Goal: Information Seeking & Learning: Learn about a topic

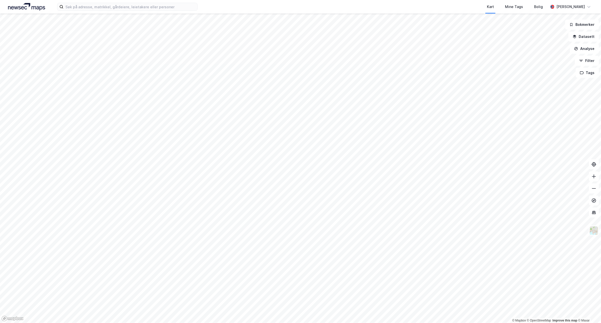
click at [132, 12] on div "Kart Mine Tags Bolig Sander Helseth" at bounding box center [300, 7] width 601 height 14
click at [137, 5] on input at bounding box center [130, 7] width 134 height 8
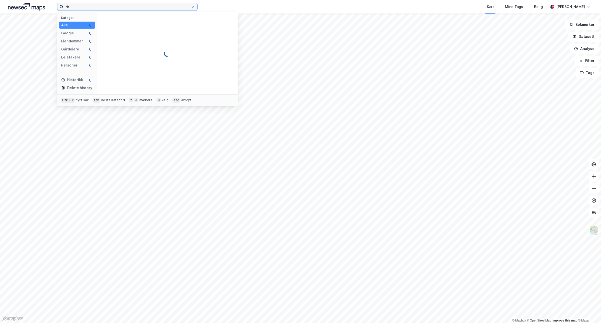
type input "d"
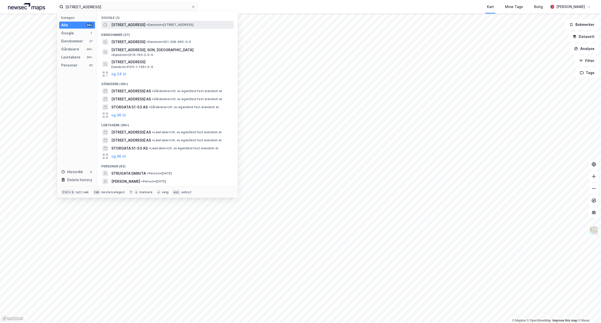
click at [169, 21] on div "[STREET_ADDRESS] • Eiendom • [STREET_ADDRESS]" at bounding box center [167, 25] width 132 height 8
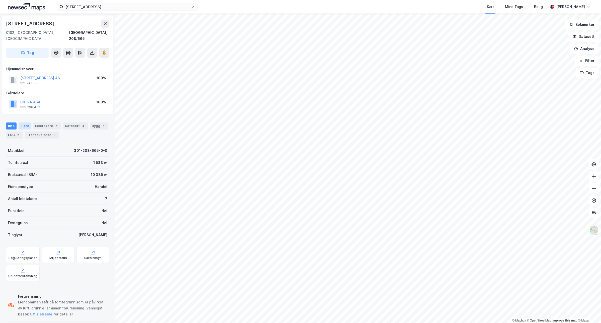
click at [27, 122] on div "Eiere" at bounding box center [25, 125] width 13 height 7
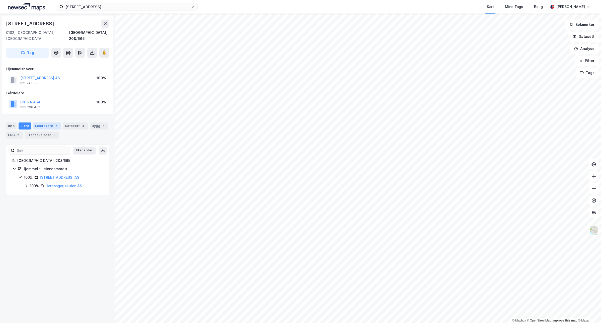
click at [45, 122] on div "Leietakere 7" at bounding box center [47, 125] width 28 height 7
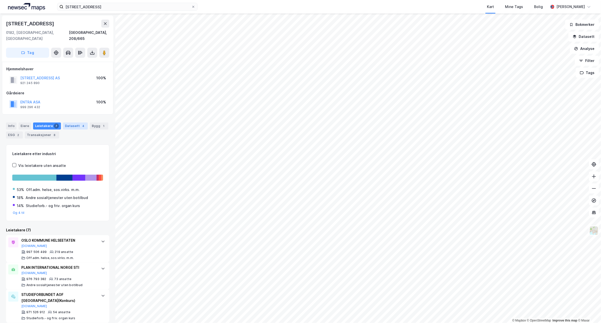
click at [68, 122] on div "Datasett 4" at bounding box center [75, 125] width 25 height 7
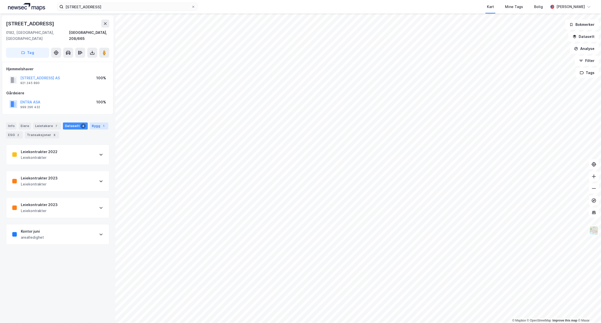
click at [101, 123] on div "1" at bounding box center [103, 125] width 5 height 5
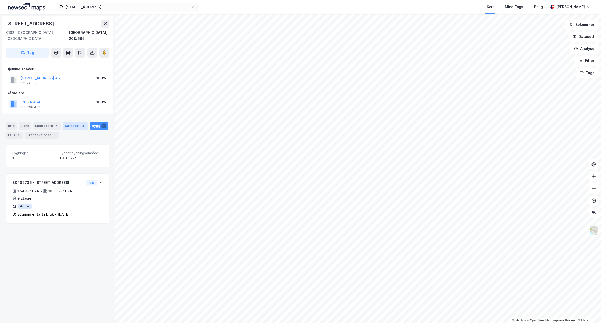
click at [73, 122] on div "Datasett 4" at bounding box center [75, 125] width 25 height 7
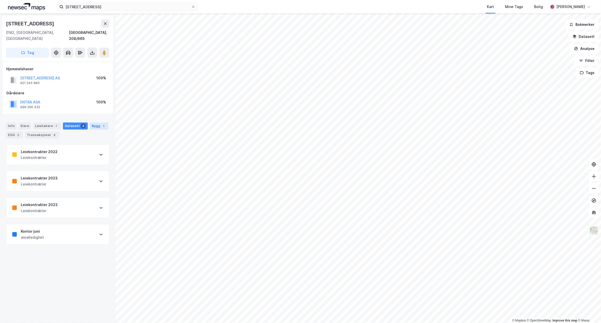
click at [101, 123] on div "1" at bounding box center [103, 125] width 5 height 5
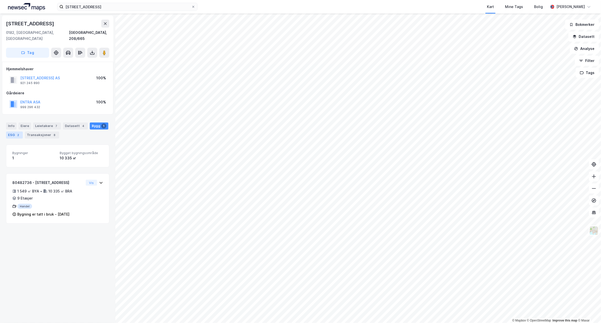
click at [19, 132] on div "2" at bounding box center [18, 134] width 5 height 5
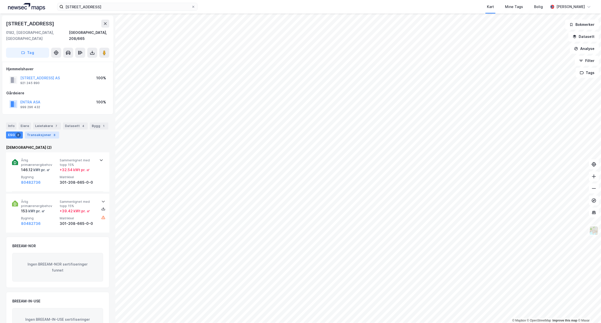
click at [52, 132] on div "8" at bounding box center [54, 134] width 5 height 5
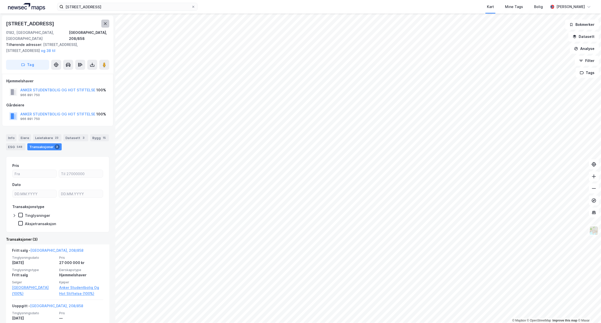
click at [104, 26] on button at bounding box center [105, 24] width 8 height 8
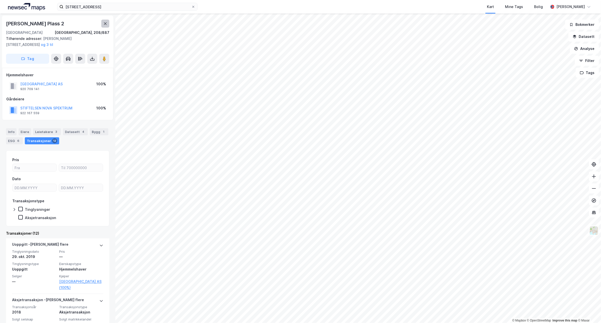
click at [103, 24] on icon at bounding box center [105, 24] width 4 height 4
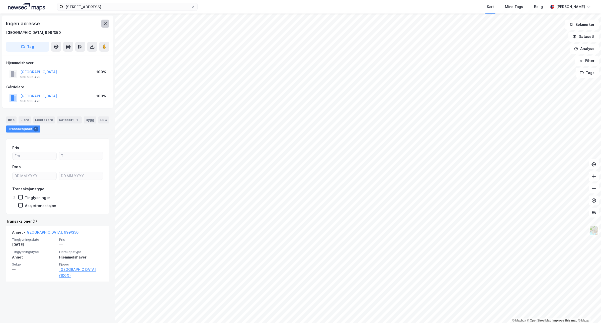
click at [106, 27] on button at bounding box center [105, 24] width 8 height 8
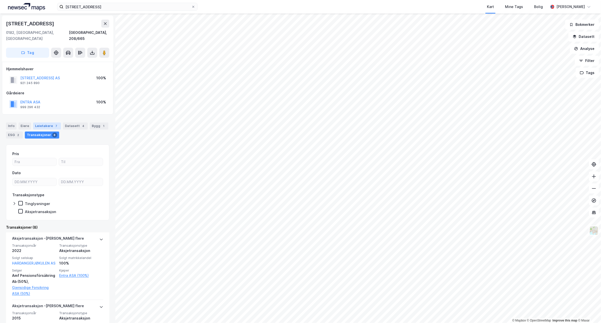
click at [44, 122] on div "Leietakere 7" at bounding box center [47, 125] width 28 height 7
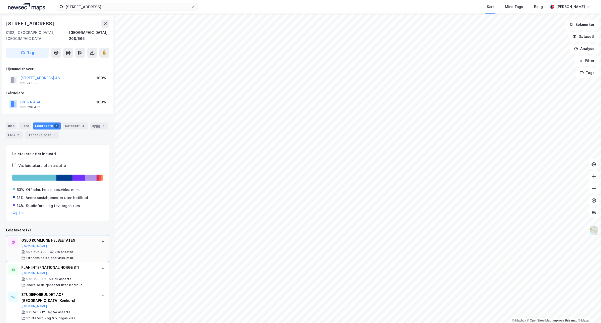
click at [101, 239] on icon at bounding box center [103, 241] width 4 height 4
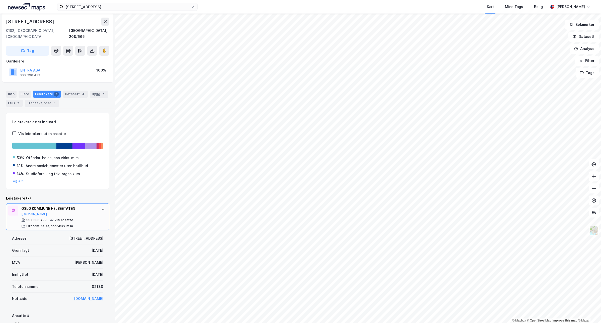
scroll to position [63, 0]
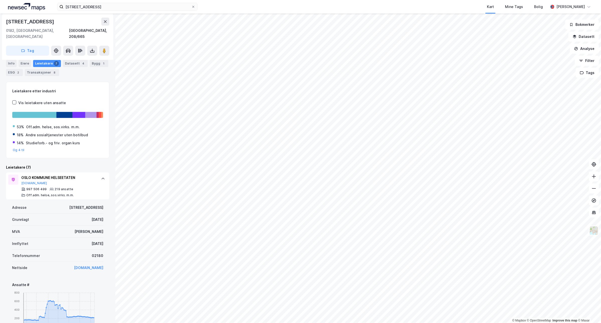
click at [101, 177] on icon at bounding box center [103, 179] width 4 height 4
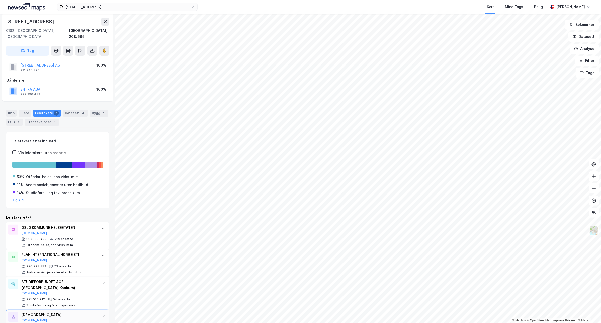
scroll to position [0, 0]
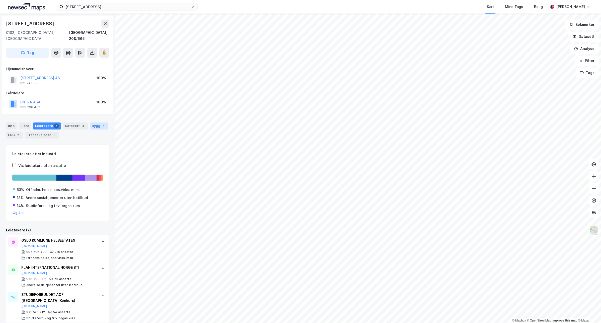
click at [96, 122] on div "Bygg 1" at bounding box center [99, 125] width 19 height 7
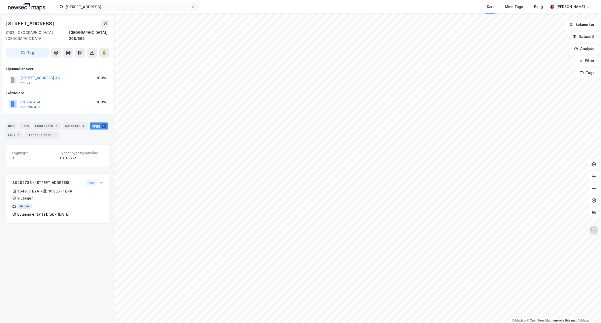
click at [14, 136] on div "Info Eiere Leietakere 7 Datasett 4 Bygg 1 ESG 2 Transaksjoner 8 Bygninger 1 Byg…" at bounding box center [57, 169] width 103 height 107
click at [16, 132] on div "2" at bounding box center [18, 134] width 5 height 5
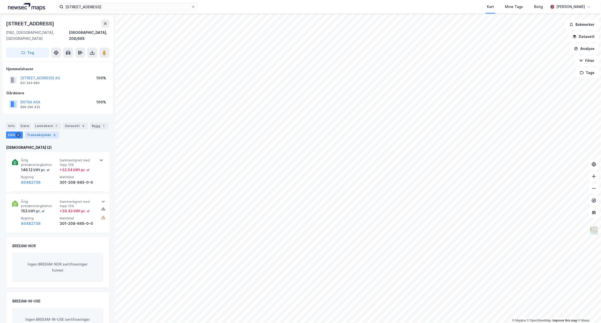
click at [42, 131] on div "Transaksjoner 8" at bounding box center [42, 134] width 34 height 7
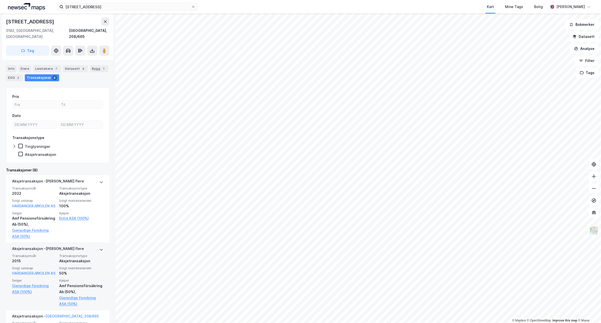
scroll to position [63, 0]
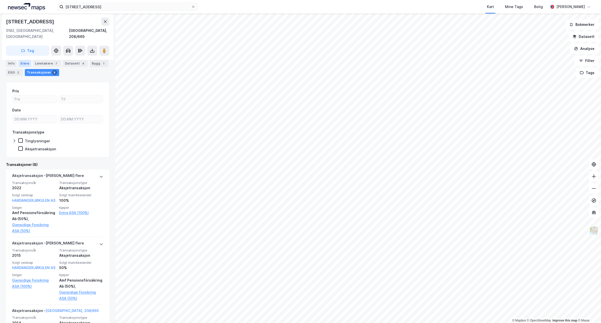
click at [25, 64] on div "Eiere" at bounding box center [25, 63] width 13 height 7
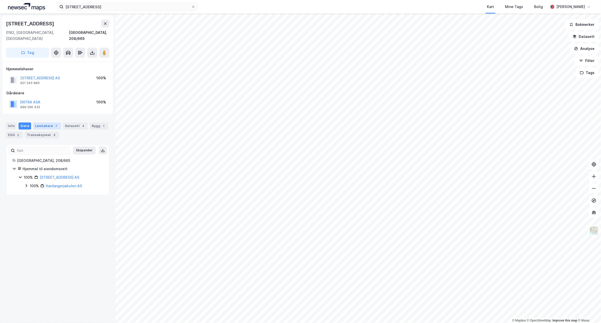
click at [41, 122] on div "Leietakere 7" at bounding box center [47, 125] width 28 height 7
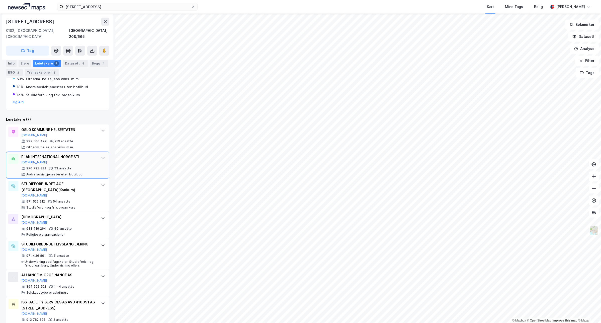
scroll to position [118, 0]
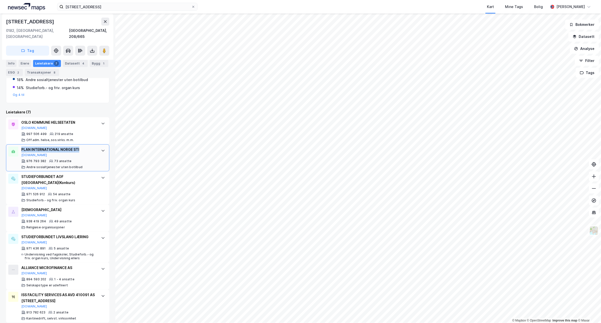
drag, startPoint x: 79, startPoint y: 142, endPoint x: 15, endPoint y: 143, distance: 64.2
click at [15, 144] on div "PLAN INTERNATIONAL NORGE STI Proff.no 976 793 382 73 ansatte Andre sosialtjenes…" at bounding box center [57, 157] width 103 height 27
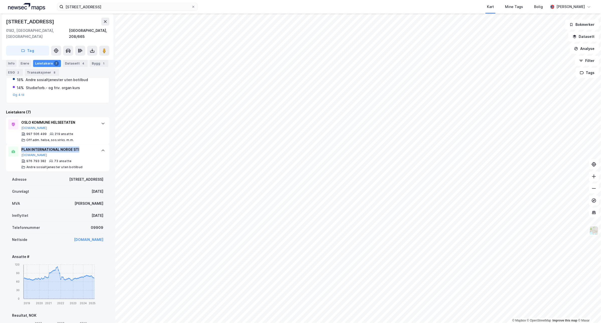
copy div "PLAN INTERNATIONAL NORGE STI"
click at [101, 149] on icon at bounding box center [103, 151] width 4 height 4
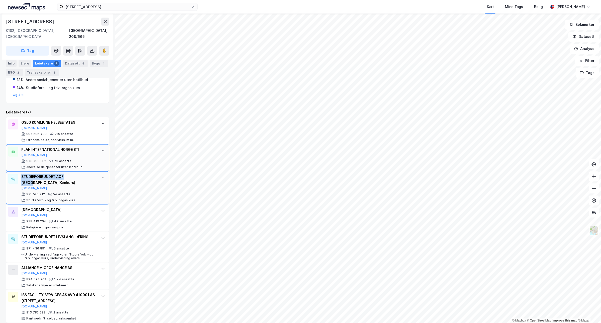
drag, startPoint x: 77, startPoint y: 169, endPoint x: 21, endPoint y: 171, distance: 56.0
click at [21, 174] on div "STUDIEFORBUNDET AOF NORGE (Konkurs)" at bounding box center [58, 180] width 75 height 12
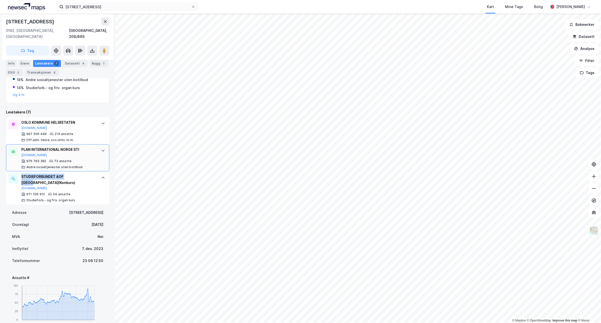
copy div "STUDIEFORBUNDET AOF [GEOGRAPHIC_DATA]"
click at [99, 174] on div at bounding box center [103, 178] width 8 height 8
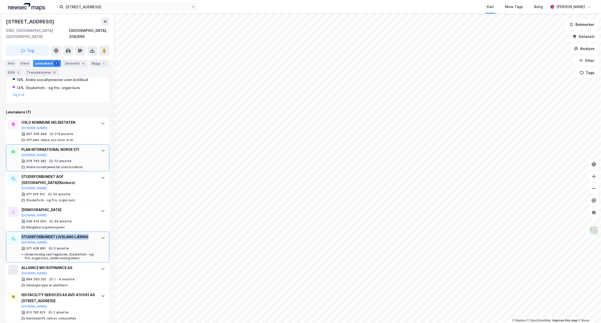
drag, startPoint x: 90, startPoint y: 229, endPoint x: 20, endPoint y: 230, distance: 69.5
click at [20, 232] on div "STUDIEFORBUNDET LIVSLANG LÆRING Proff.no 971 436 891 5 ansatte Undervisning ved…" at bounding box center [57, 247] width 103 height 31
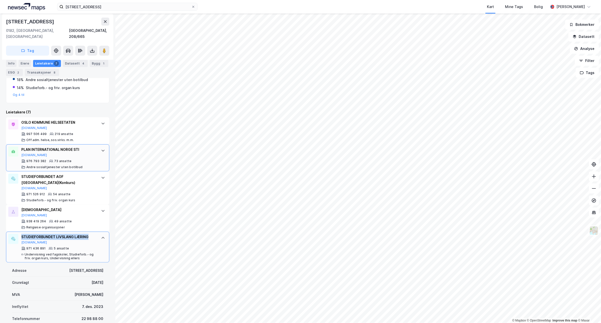
copy div "STUDIEFORBUNDET LIVSLANG LÆRING"
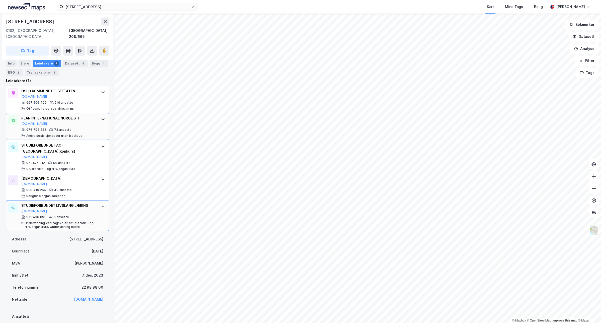
click at [102, 202] on div at bounding box center [103, 206] width 8 height 8
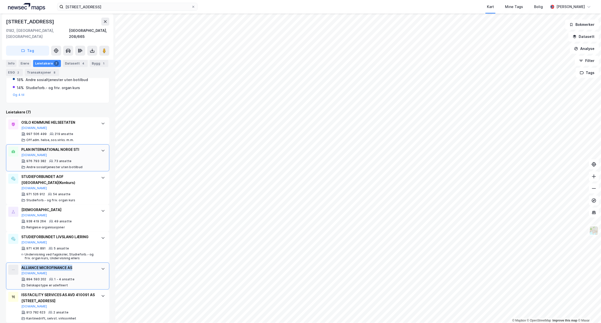
drag, startPoint x: 76, startPoint y: 263, endPoint x: 7, endPoint y: 265, distance: 68.5
click at [7, 265] on div "ALLIANCE MICROFINANCE AS Proff.no 894 593 202 1 - 4 ansatte Selskapstype er ude…" at bounding box center [57, 275] width 103 height 27
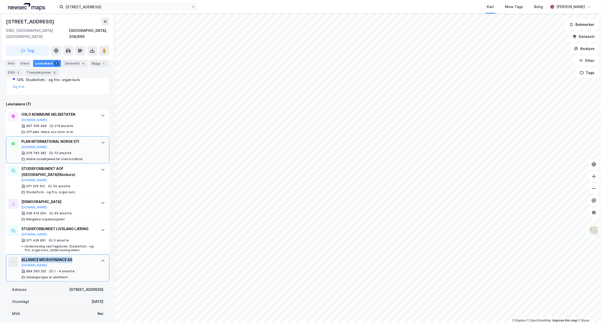
scroll to position [149, 0]
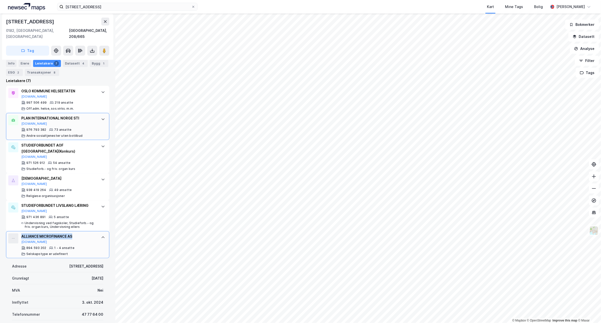
copy div "ALLIANCE MICROFINANCE AS"
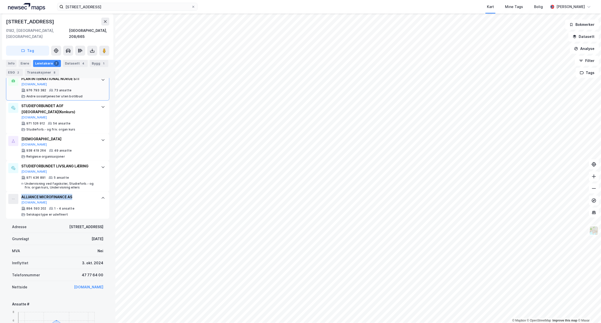
scroll to position [243, 0]
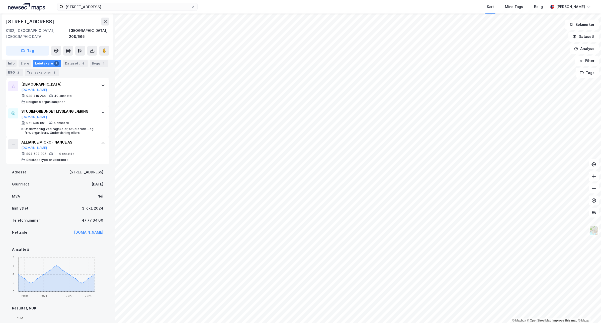
click at [102, 139] on div at bounding box center [103, 143] width 8 height 8
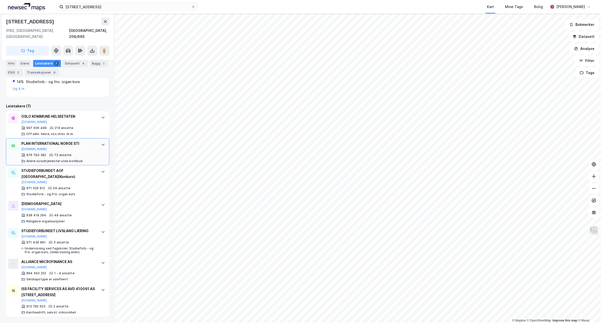
scroll to position [118, 0]
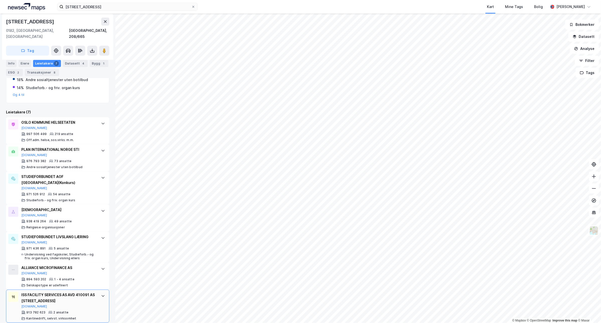
click at [86, 297] on div "ISS FACILITY SERVICES AS AVD 410091 AS [STREET_ADDRESS]" at bounding box center [58, 298] width 75 height 12
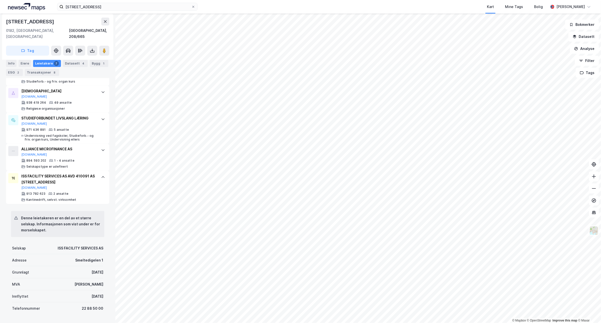
scroll to position [218, 0]
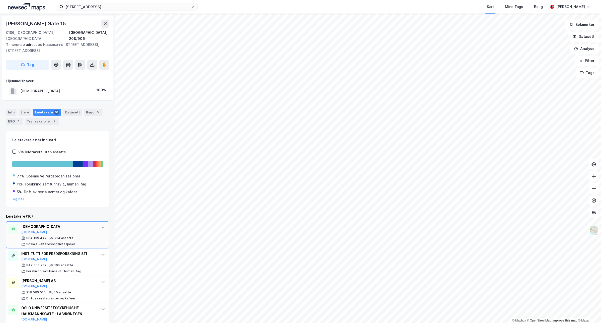
click at [99, 227] on div "NORGES RØDE KORS Proff.no 864 139 442 714 ansatte Sosiale velferdsorganisasjoner" at bounding box center [57, 234] width 103 height 27
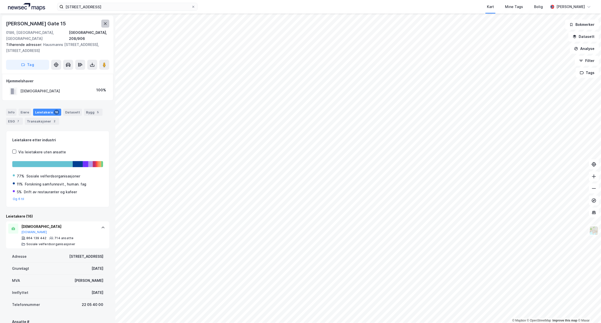
click at [103, 26] on button at bounding box center [105, 24] width 8 height 8
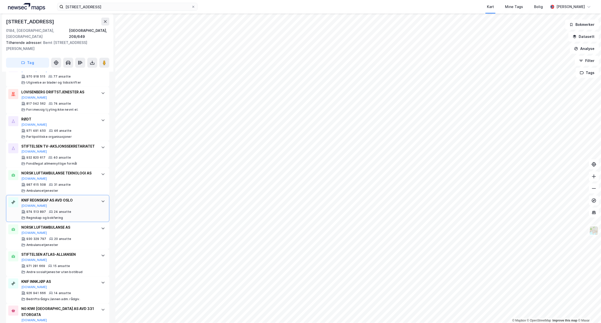
scroll to position [219, 0]
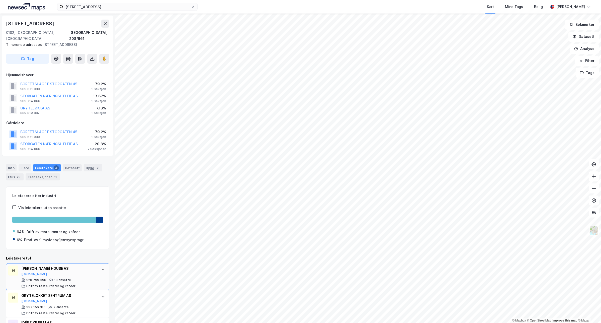
scroll to position [22, 0]
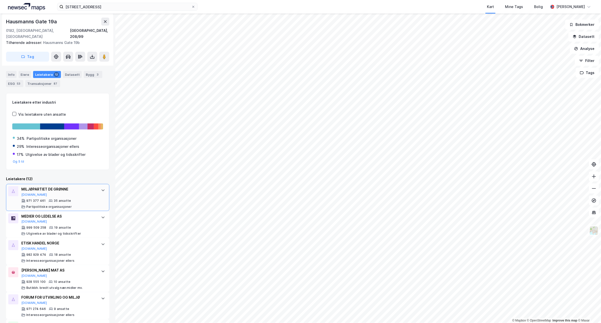
scroll to position [157, 0]
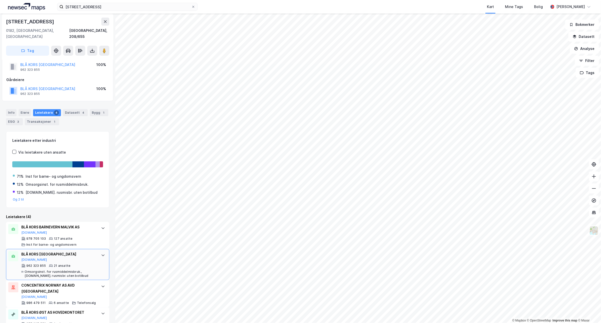
scroll to position [24, 0]
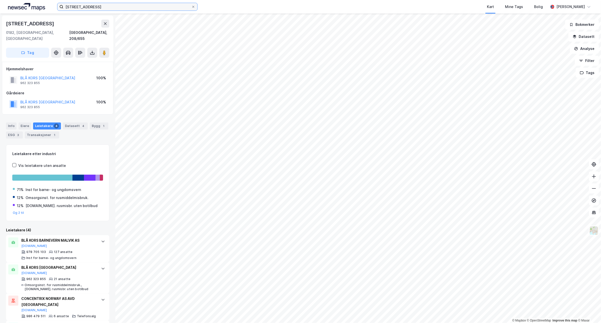
click at [133, 8] on input "[STREET_ADDRESS]" at bounding box center [127, 7] width 128 height 8
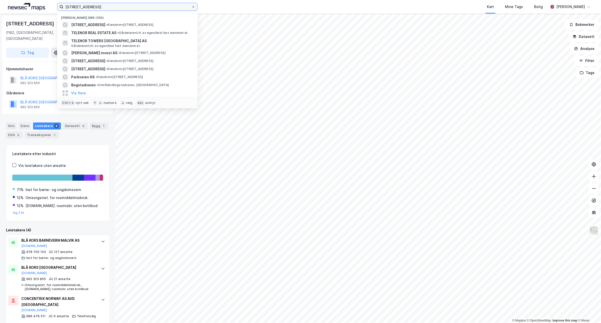
click at [133, 8] on input "[STREET_ADDRESS]" at bounding box center [127, 7] width 128 height 8
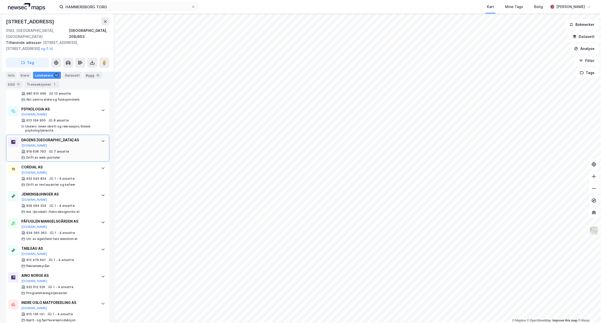
scroll to position [253, 0]
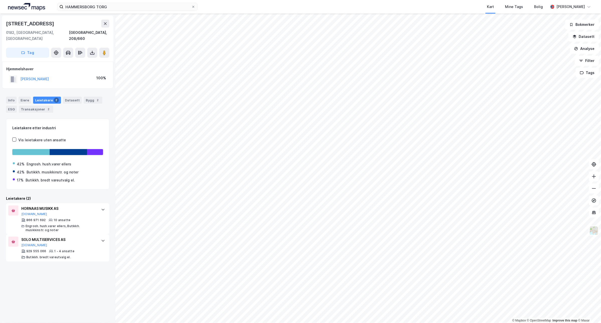
click at [104, 28] on div "Storgata 43 0182, Oslo, Oslo Oslo, 208/660" at bounding box center [57, 31] width 103 height 22
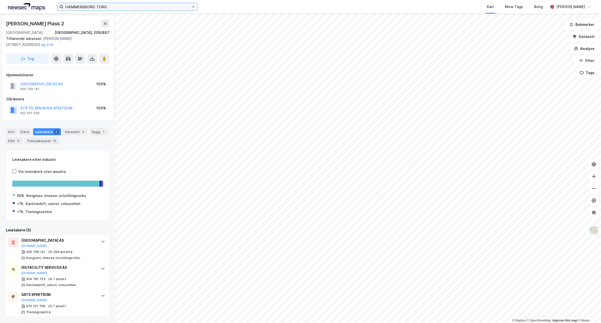
click at [147, 9] on input "HAMMERSBORG TORG" at bounding box center [127, 7] width 128 height 8
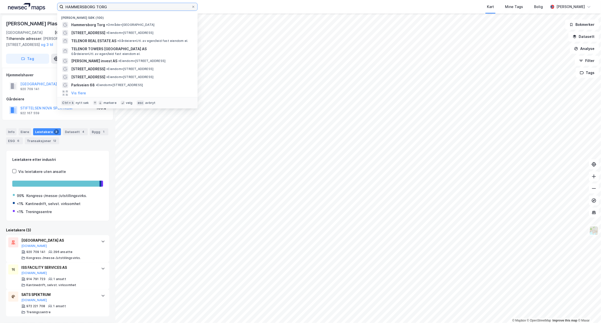
click at [147, 9] on input "HAMMERSBORG TORG" at bounding box center [127, 7] width 128 height 8
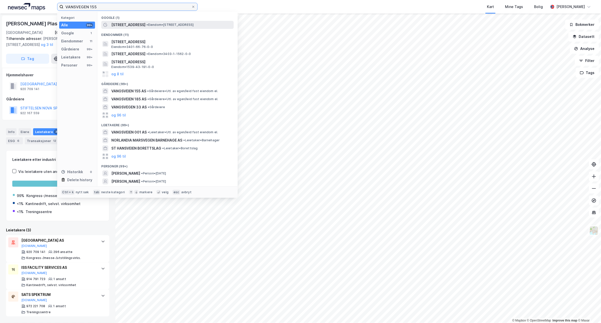
type input "VANSVEGEN 155"
click at [146, 24] on span "• Eiendom • Vangsvegen 155, 2321 Hamar" at bounding box center [169, 25] width 47 height 4
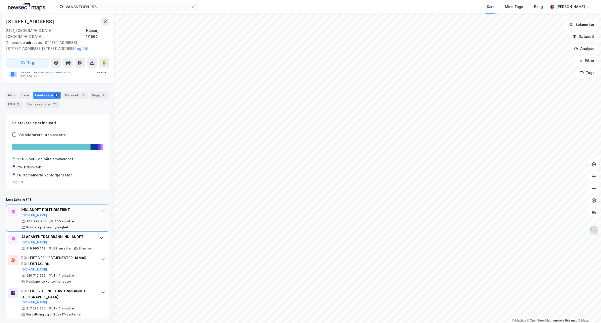
scroll to position [44, 0]
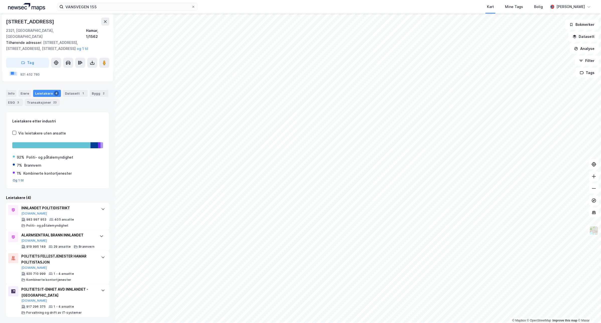
click at [22, 178] on button "Og 1 til" at bounding box center [18, 180] width 11 height 4
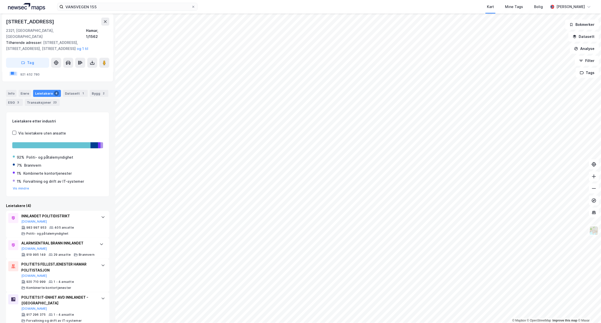
click at [25, 180] on div "92% Politi- og påtalemyndighet 7% Brannvern 1% Kombinerte kontortjenester 1% Fo…" at bounding box center [57, 170] width 91 height 40
click at [23, 186] on button "Vis mindre" at bounding box center [21, 188] width 16 height 4
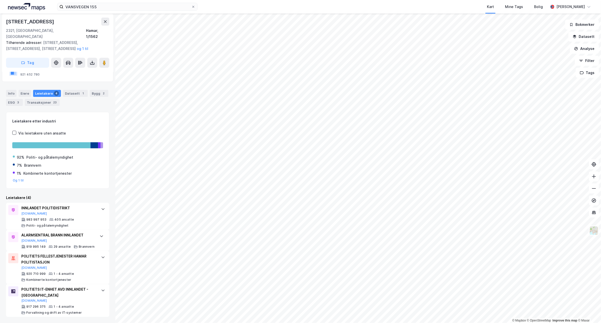
scroll to position [0, 0]
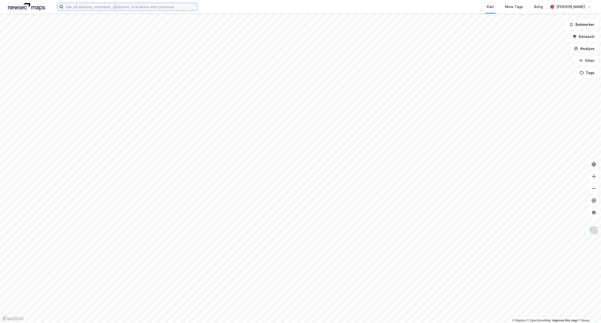
click at [132, 6] on input at bounding box center [130, 7] width 134 height 8
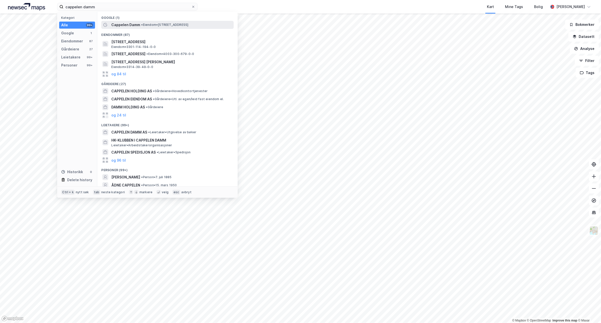
click at [150, 23] on span "• Eiendom • [STREET_ADDRESS]" at bounding box center [164, 25] width 47 height 4
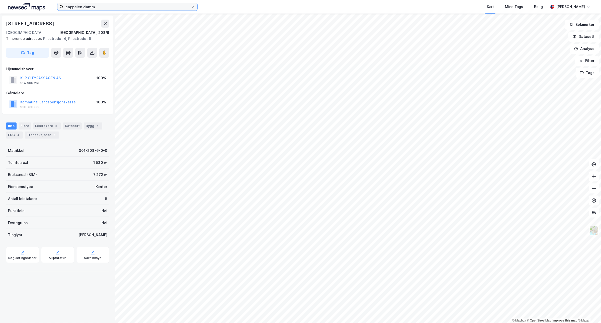
click at [121, 10] on input "cappelen damm" at bounding box center [127, 7] width 128 height 8
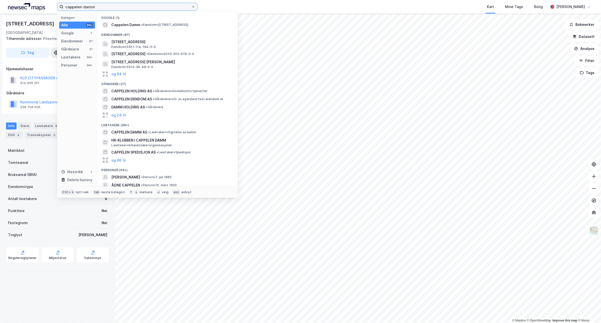
click at [121, 10] on input "cappelen damm" at bounding box center [127, 7] width 128 height 8
click at [121, 11] on div "cappelen damm Kategori Alle 99+ Google 1 Eiendommer 87 Gårdeiere 27 Leietakere …" at bounding box center [300, 7] width 601 height 14
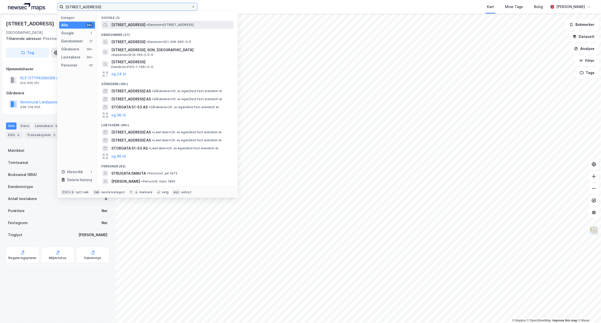
type input "[STREET_ADDRESS]"
click at [165, 27] on div "[STREET_ADDRESS] • Eiendom • [STREET_ADDRESS]" at bounding box center [171, 25] width 121 height 6
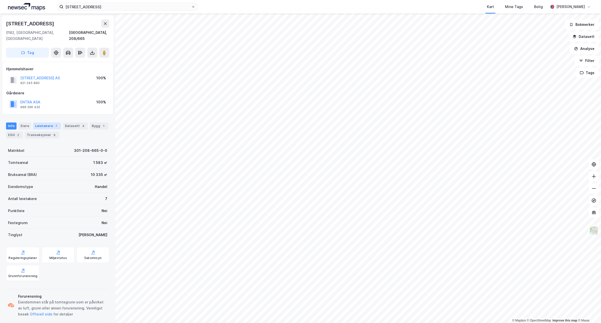
click at [43, 122] on div "Leietakere 7" at bounding box center [47, 125] width 28 height 7
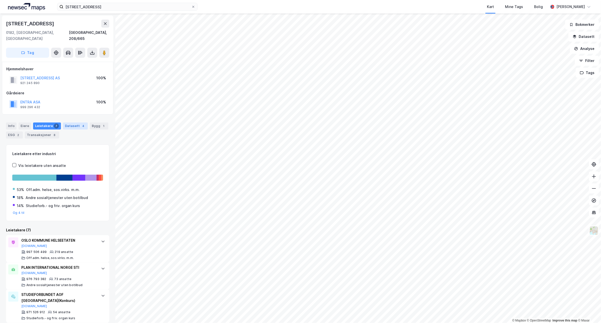
click at [72, 122] on div "Datasett 4" at bounding box center [75, 125] width 25 height 7
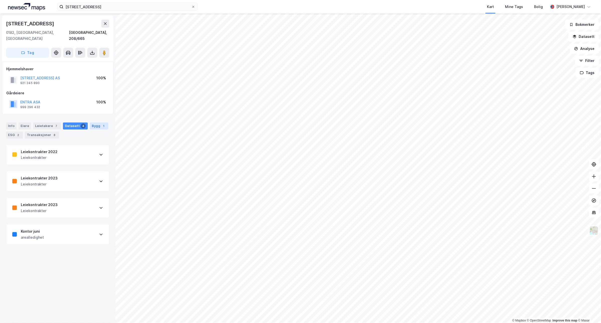
click at [92, 122] on div "Bygg 1" at bounding box center [99, 125] width 19 height 7
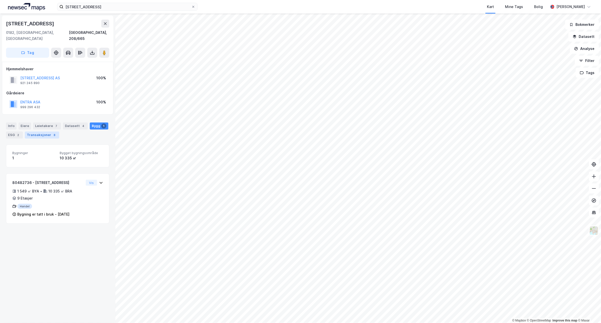
click at [31, 131] on div "Transaksjoner 8" at bounding box center [42, 134] width 34 height 7
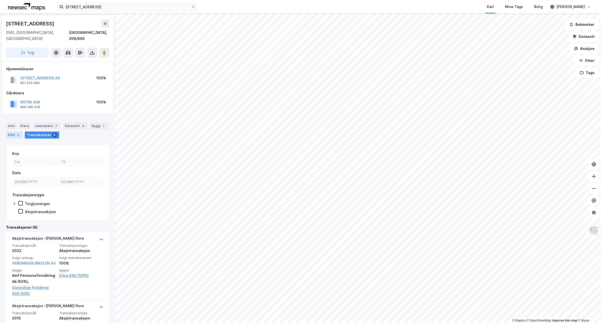
click at [11, 131] on div "ESG 2" at bounding box center [14, 134] width 17 height 7
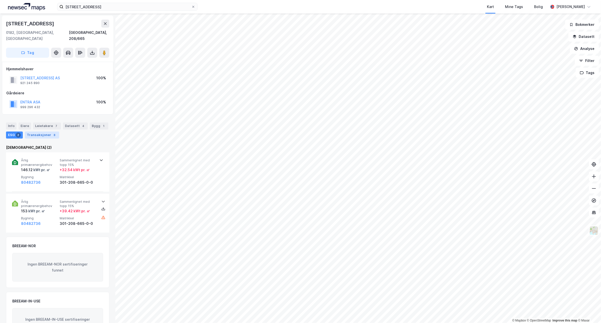
click at [46, 132] on div "Transaksjoner 8" at bounding box center [42, 134] width 34 height 7
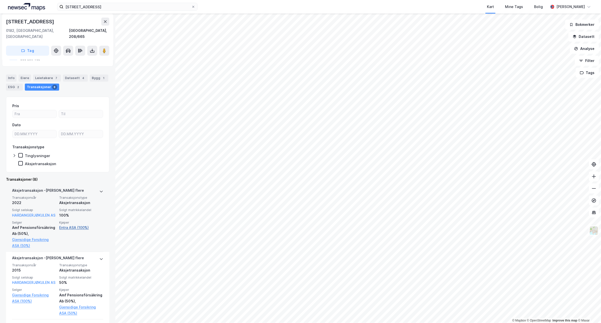
scroll to position [63, 0]
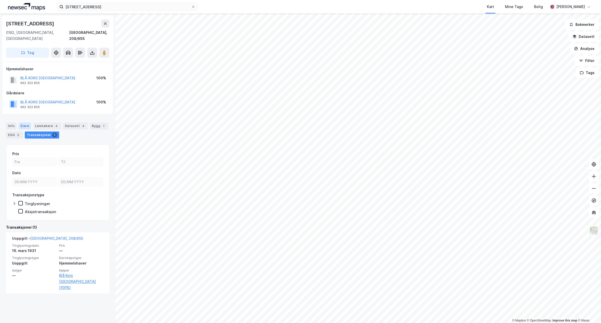
click at [24, 122] on div "Eiere" at bounding box center [25, 125] width 13 height 7
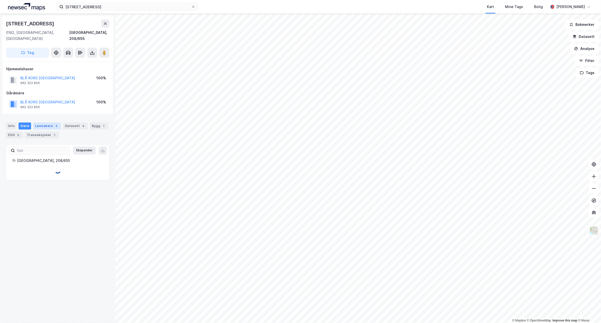
click at [44, 122] on div "Leietakere 4" at bounding box center [47, 125] width 28 height 7
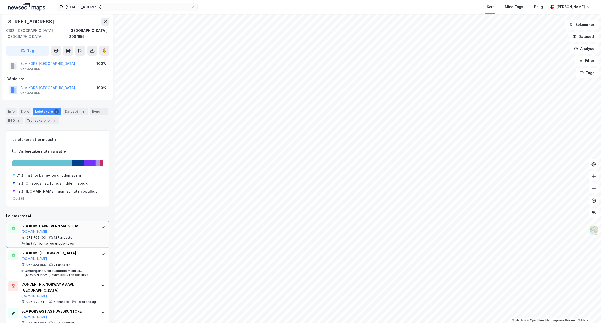
scroll to position [24, 0]
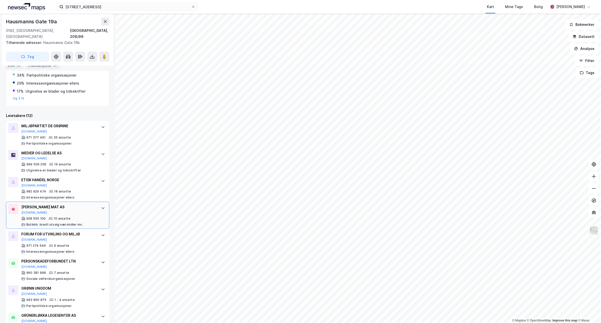
scroll to position [129, 0]
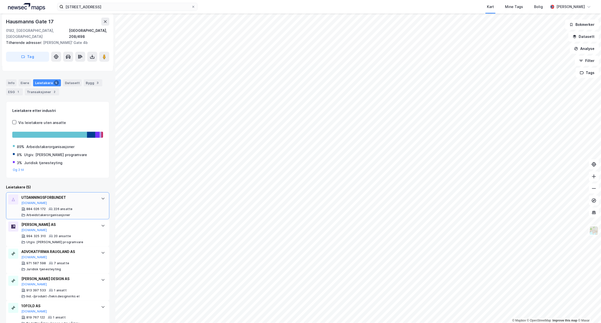
scroll to position [53, 0]
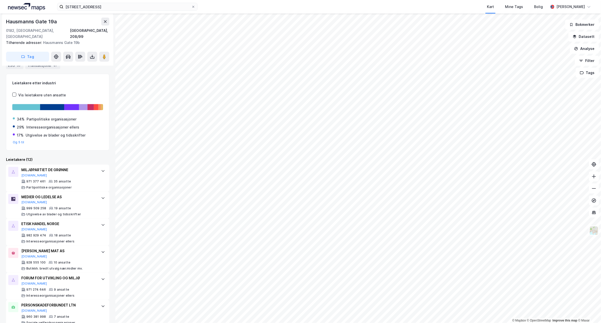
scroll to position [125, 0]
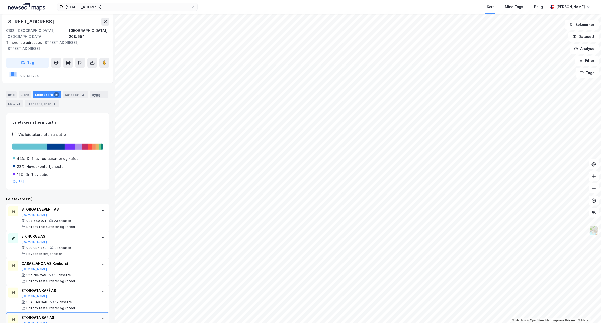
scroll to position [42, 0]
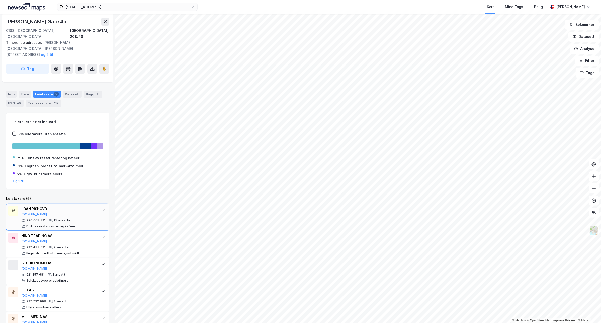
scroll to position [59, 0]
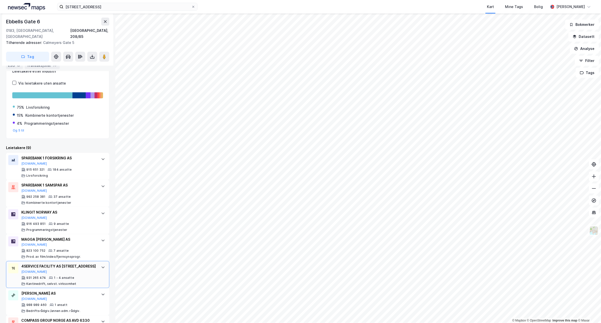
scroll to position [120, 0]
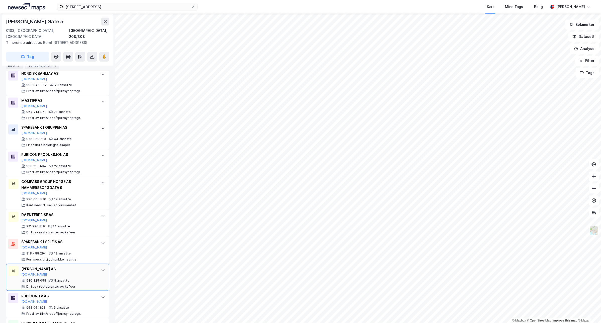
scroll to position [251, 0]
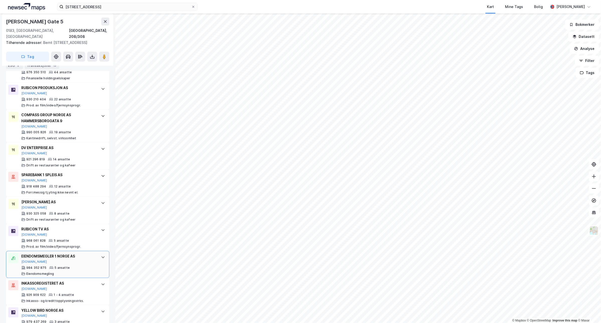
scroll to position [309, 0]
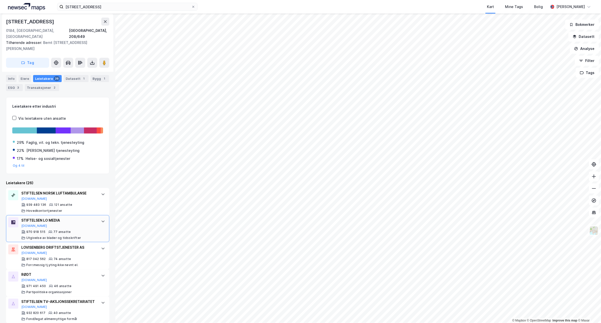
scroll to position [63, 0]
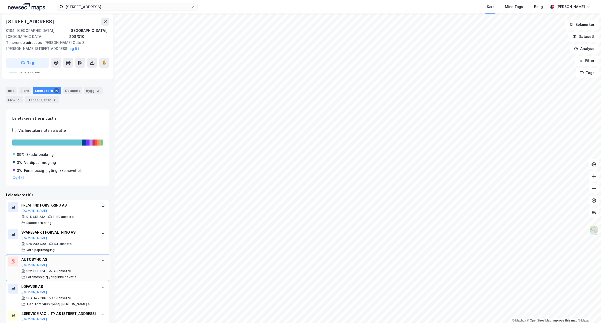
scroll to position [63, 0]
